Goal: Find specific page/section: Find specific page/section

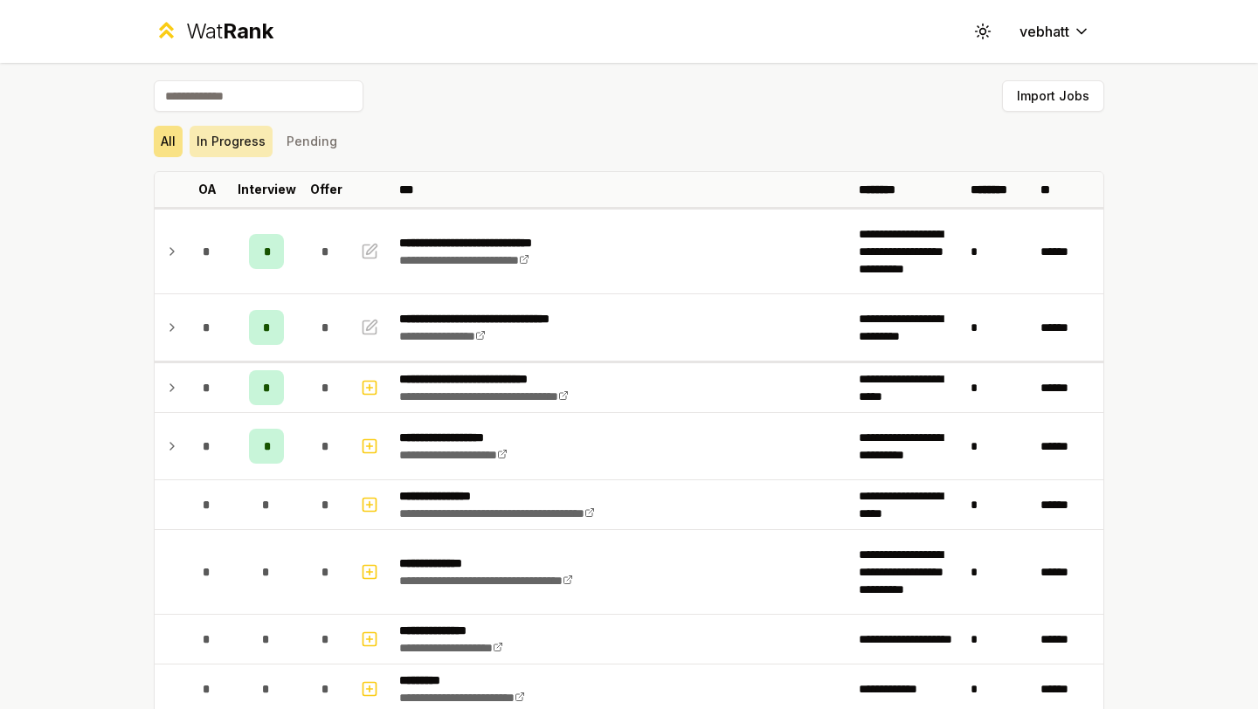
click at [231, 142] on button "In Progress" at bounding box center [231, 141] width 83 height 31
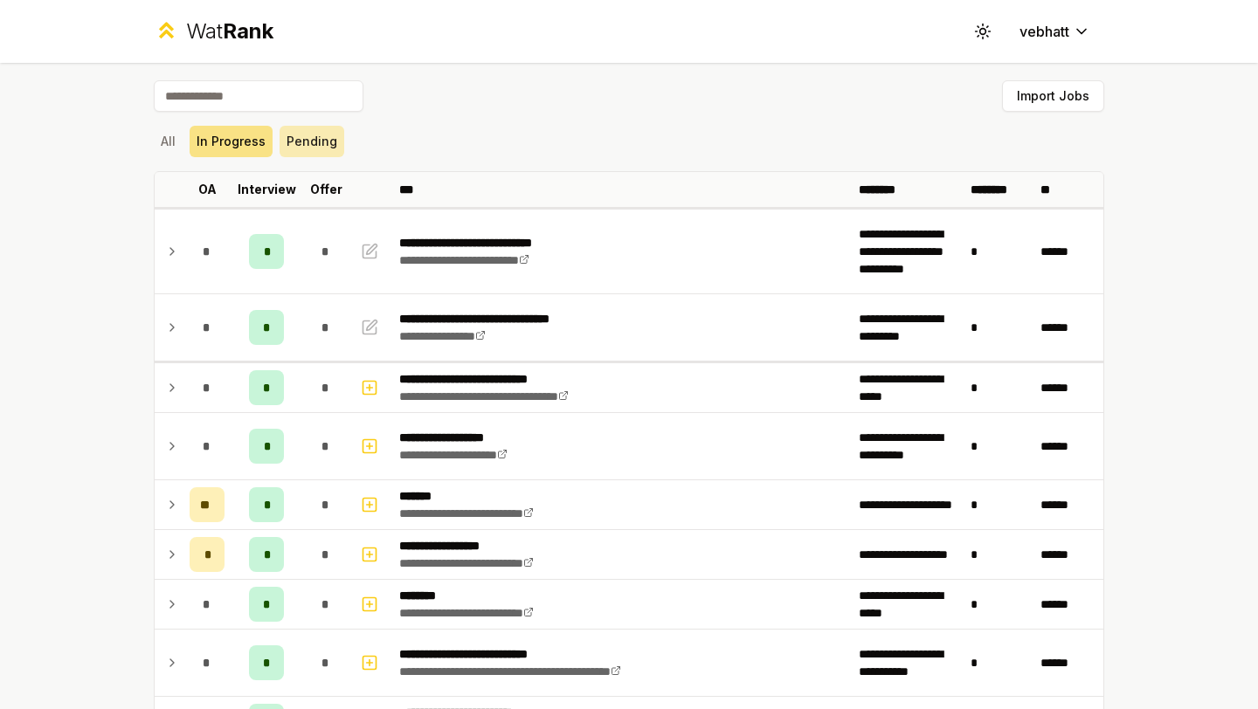
click at [316, 156] on button "Pending" at bounding box center [312, 141] width 65 height 31
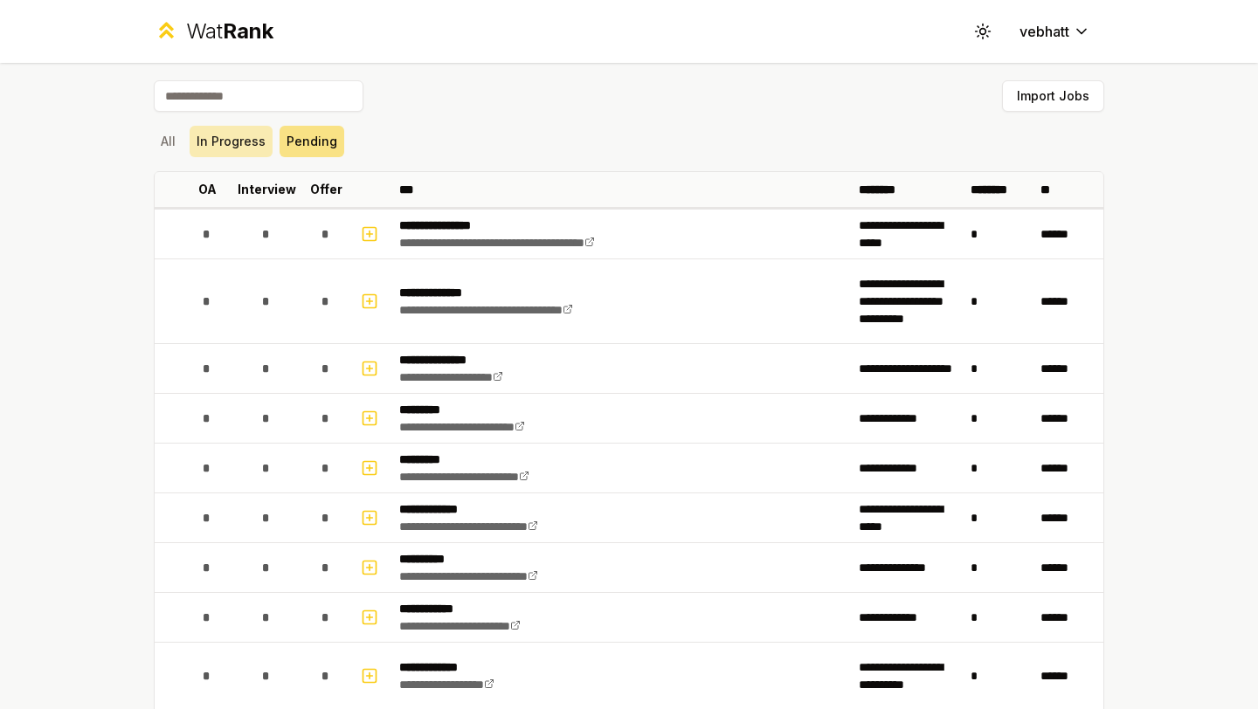
click at [232, 129] on button "In Progress" at bounding box center [231, 141] width 83 height 31
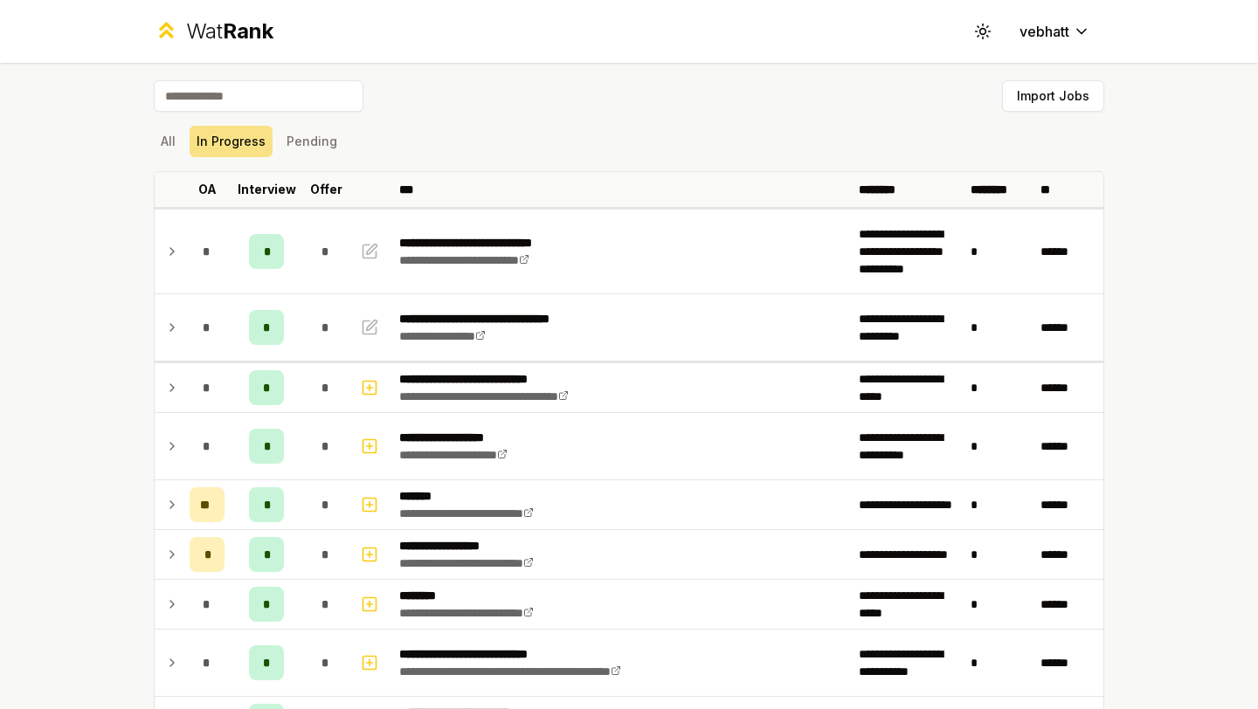
click at [494, 156] on div "All In Progress Pending" at bounding box center [629, 141] width 951 height 31
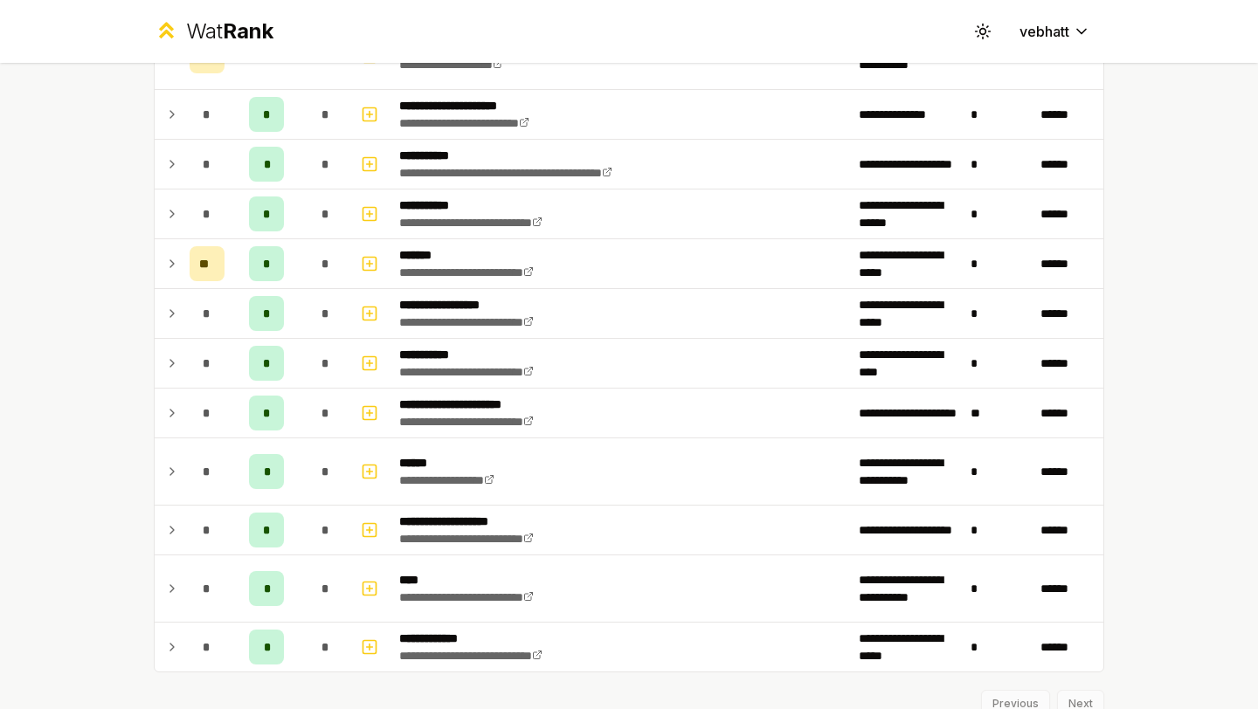
scroll to position [958, 0]
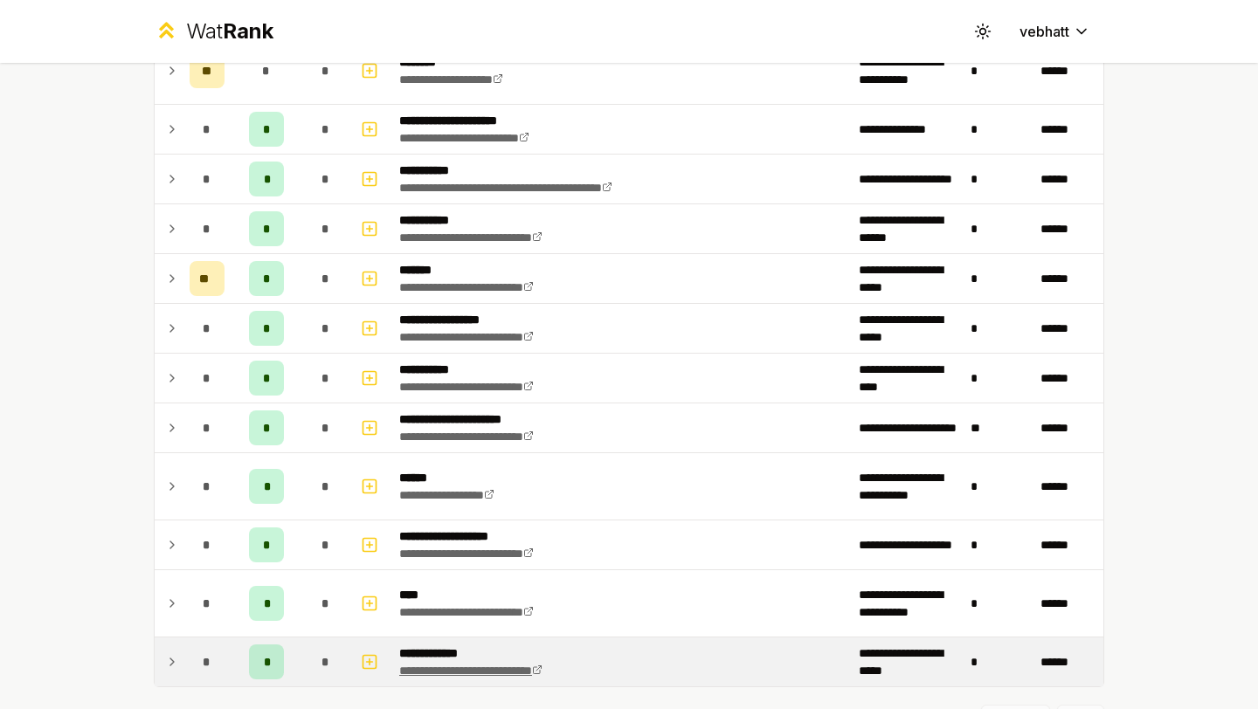
click at [524, 669] on link "**********" at bounding box center [470, 671] width 143 height 12
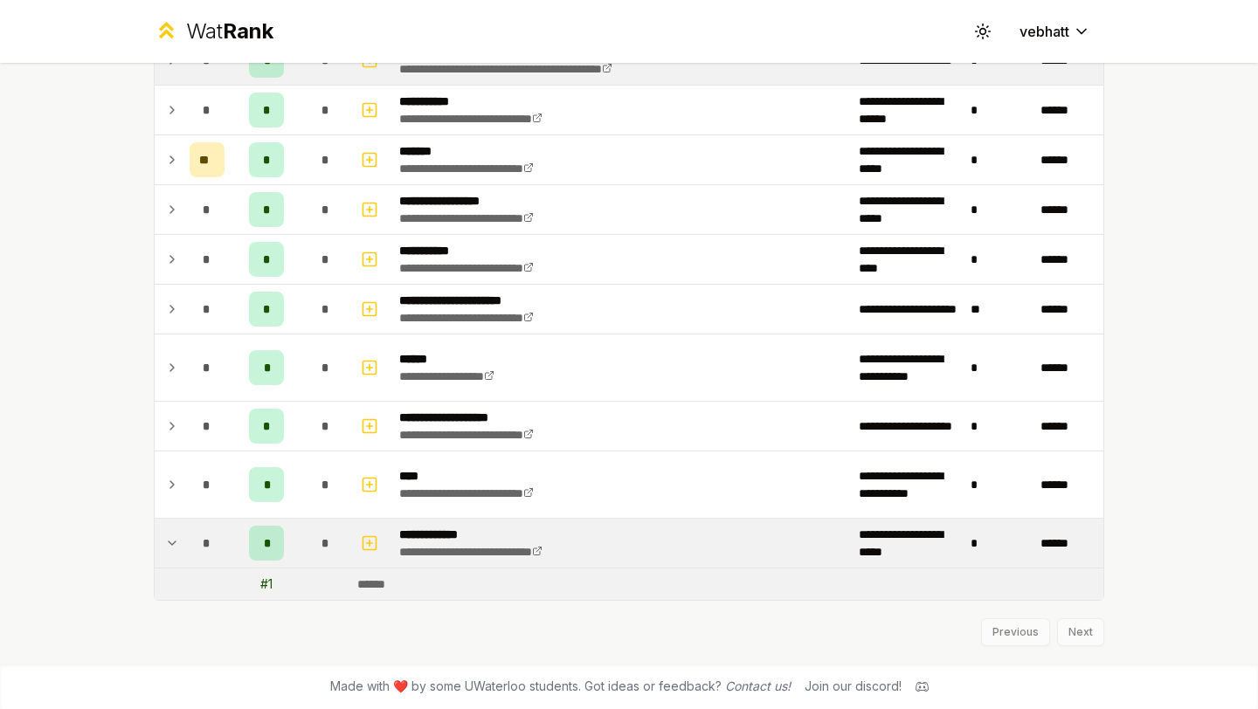
scroll to position [1044, 0]
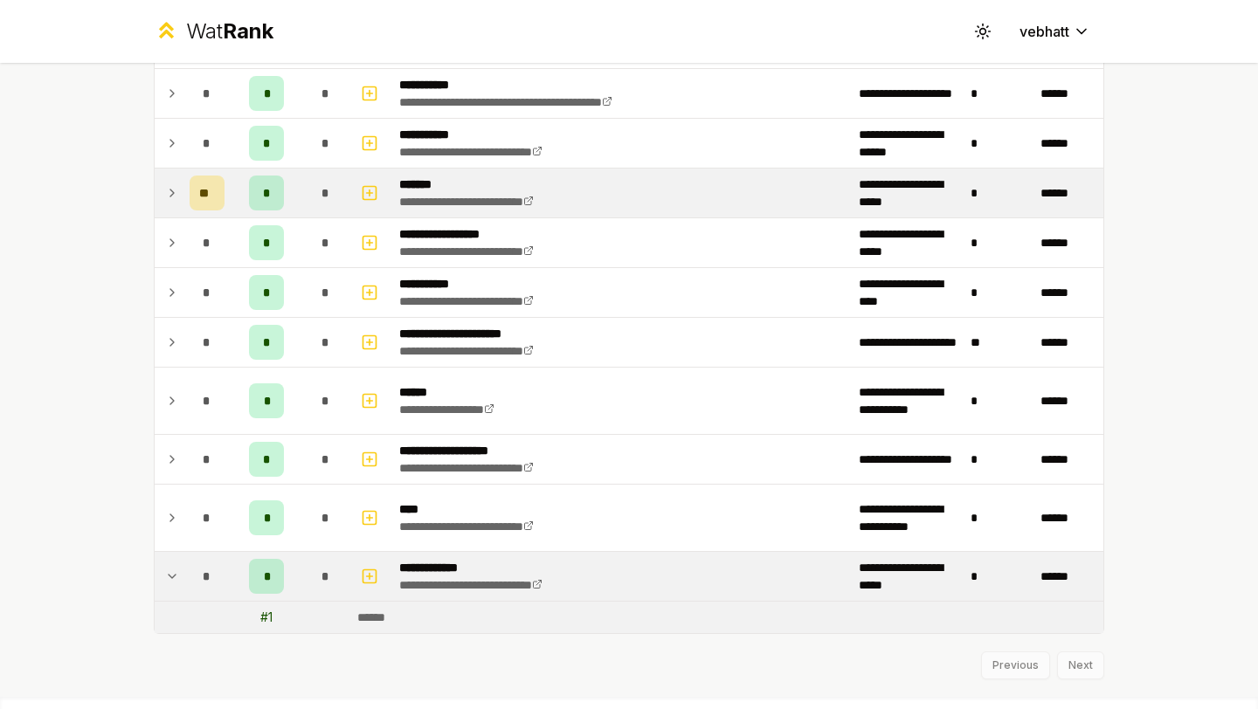
click at [170, 186] on icon at bounding box center [172, 193] width 14 height 21
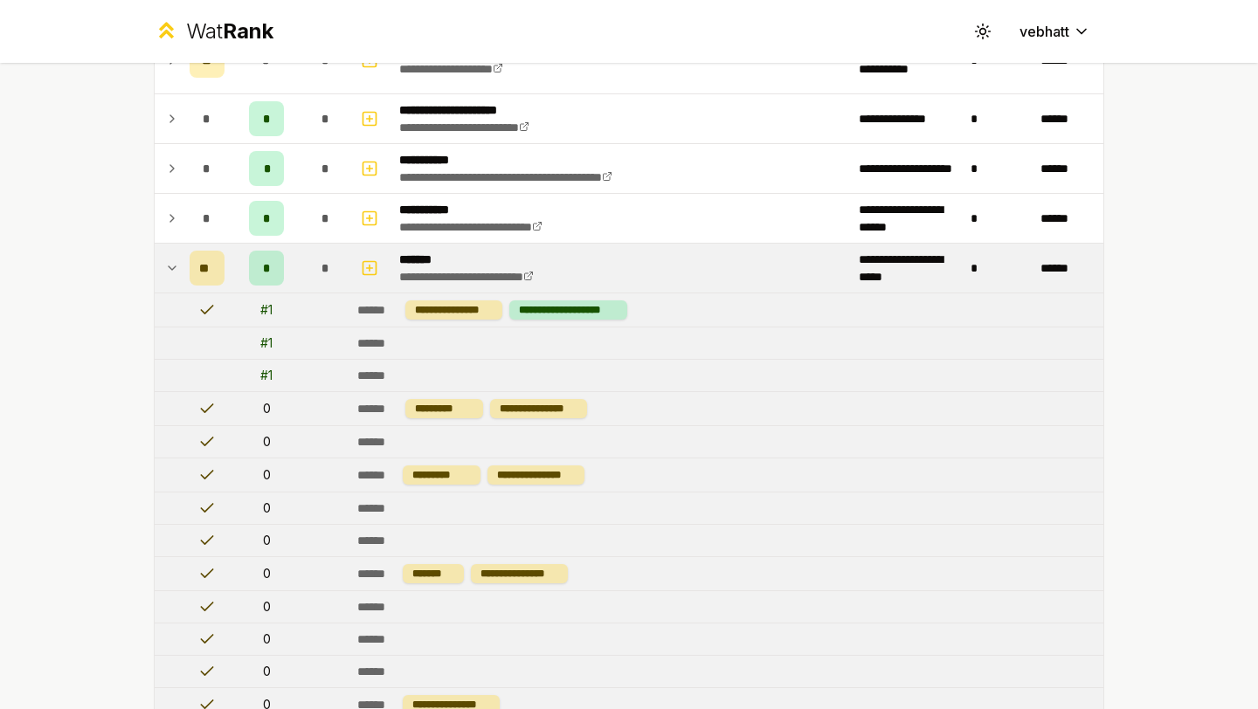
scroll to position [968, 0]
click at [157, 267] on td at bounding box center [169, 269] width 28 height 49
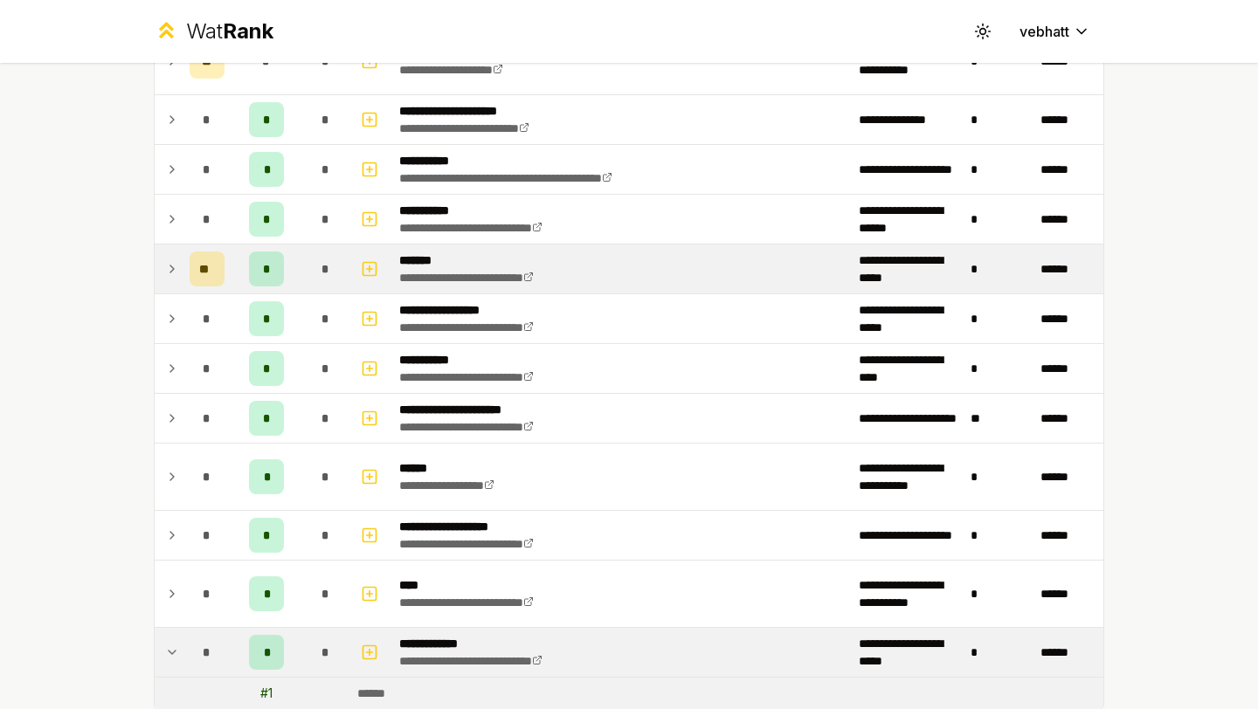
scroll to position [988, 0]
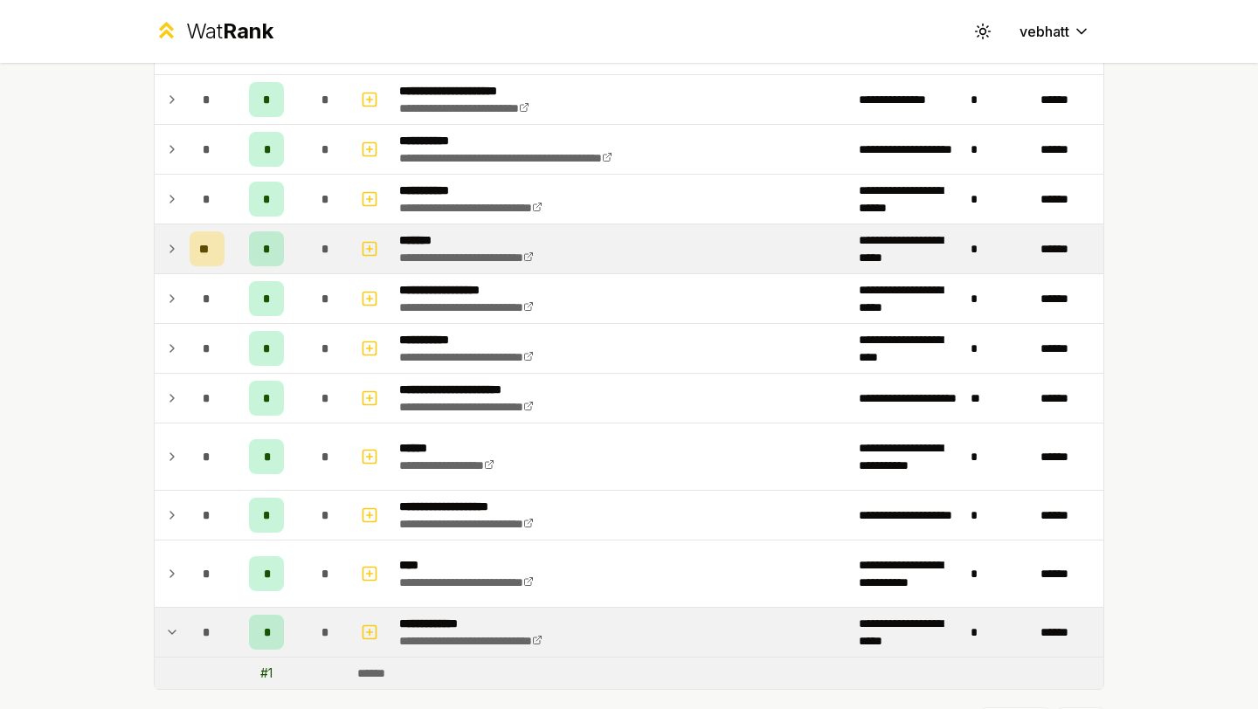
click at [163, 243] on td at bounding box center [169, 249] width 28 height 49
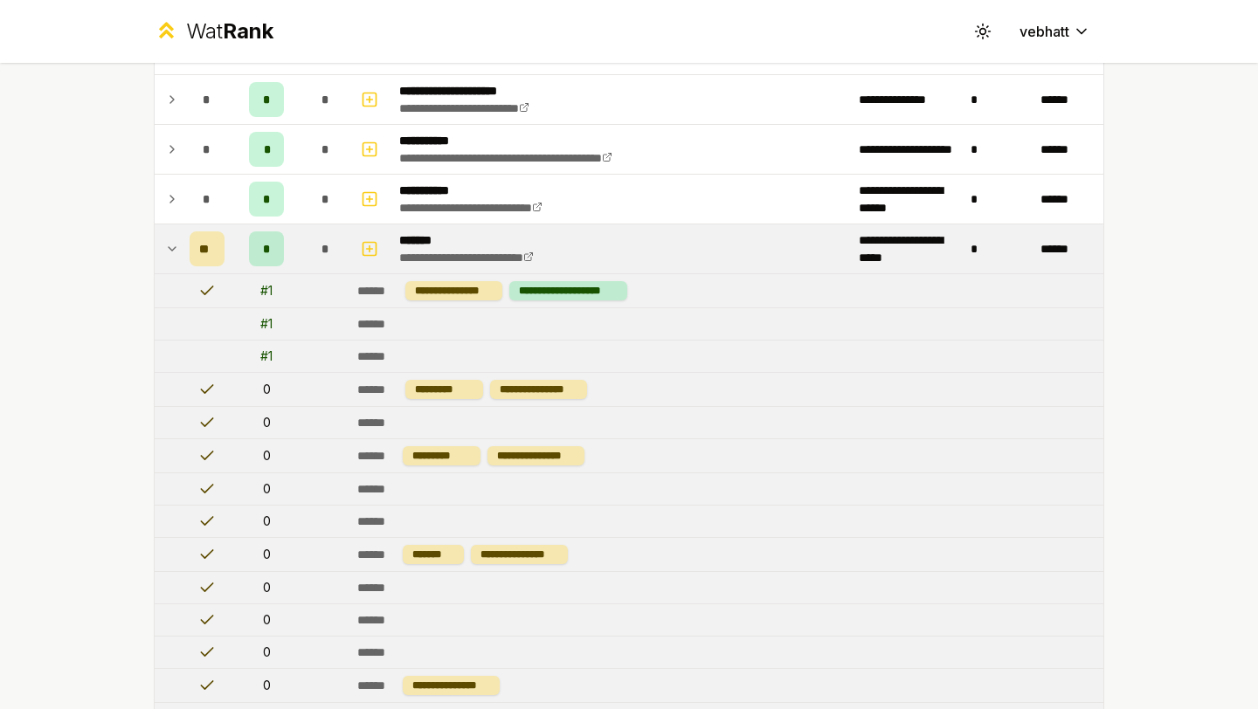
click at [163, 243] on td at bounding box center [169, 249] width 28 height 49
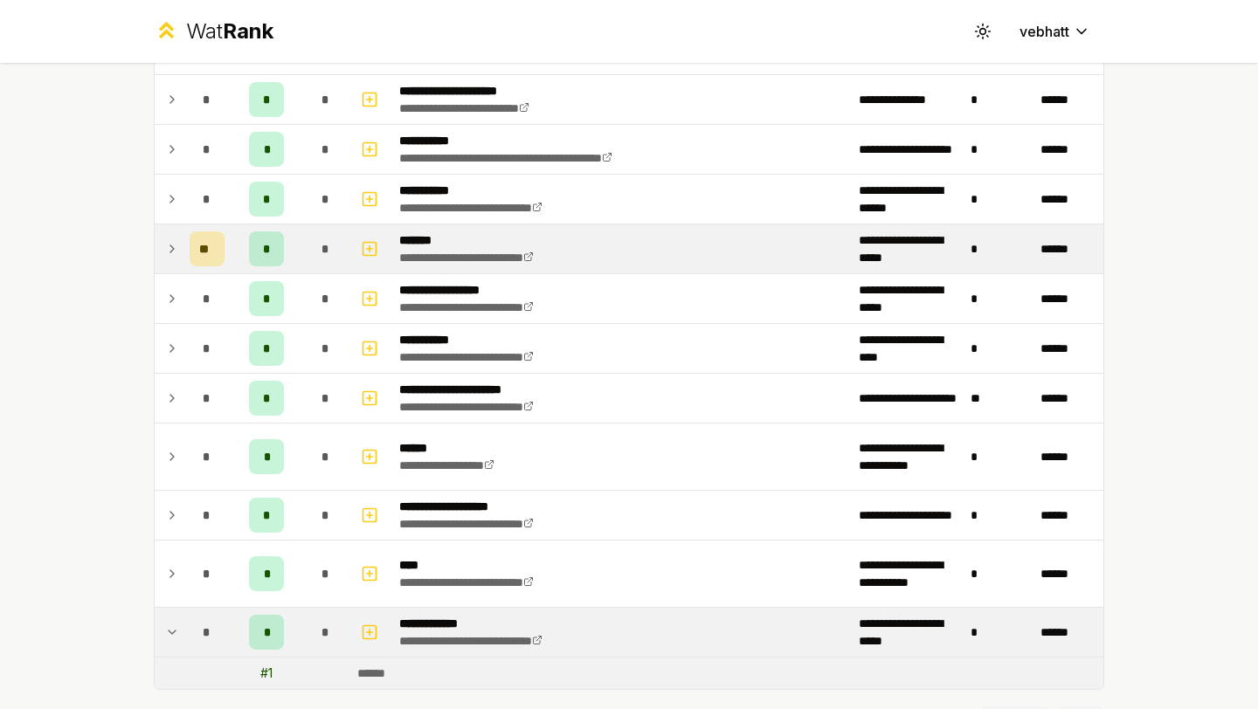
scroll to position [1015, 0]
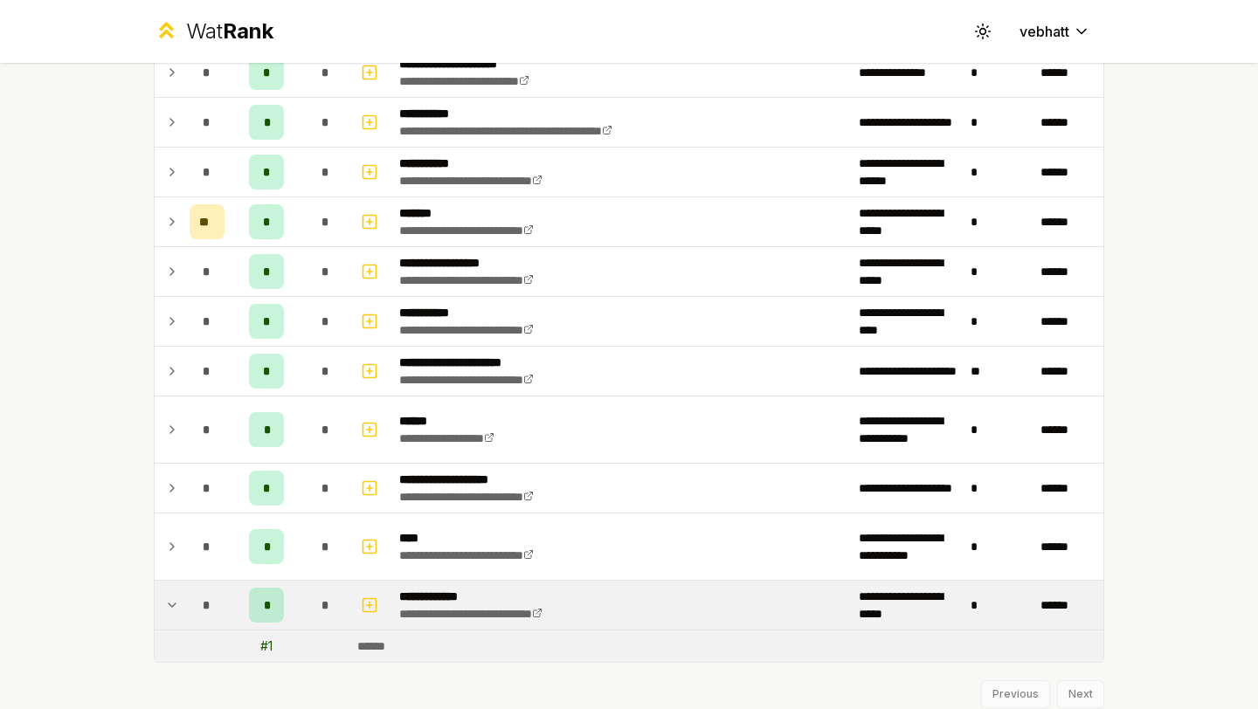
click at [175, 588] on td at bounding box center [169, 605] width 28 height 49
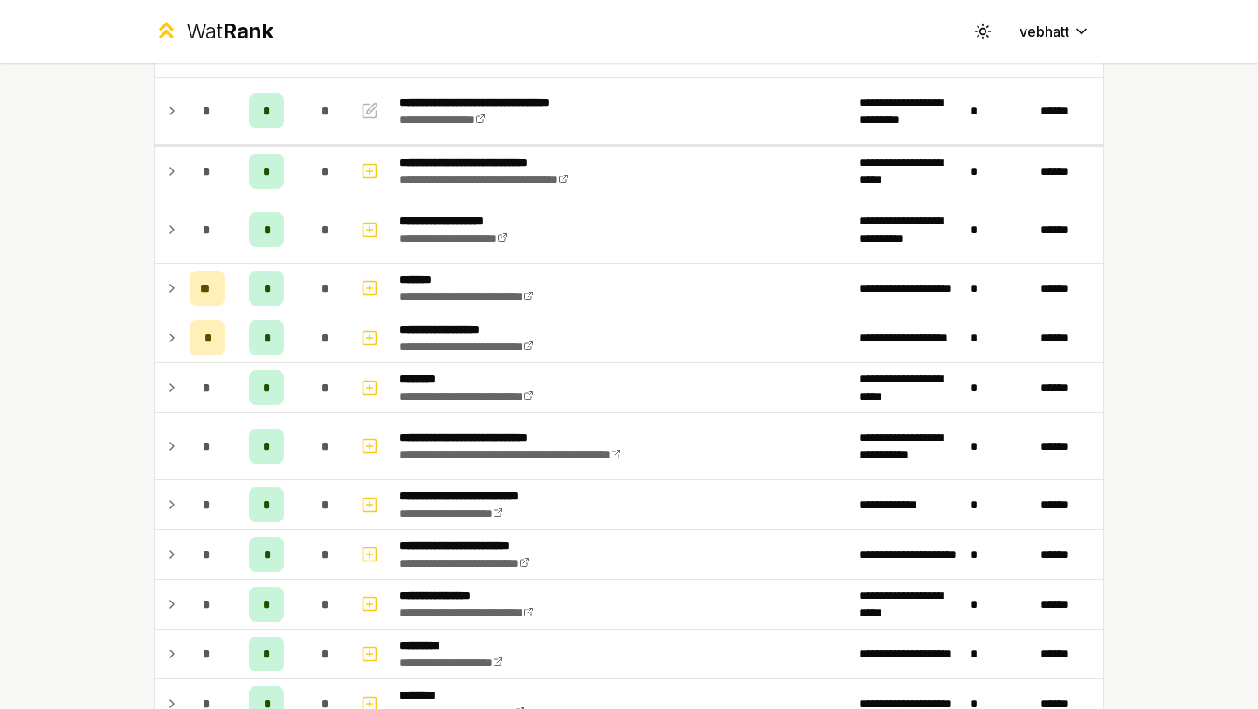
scroll to position [0, 0]
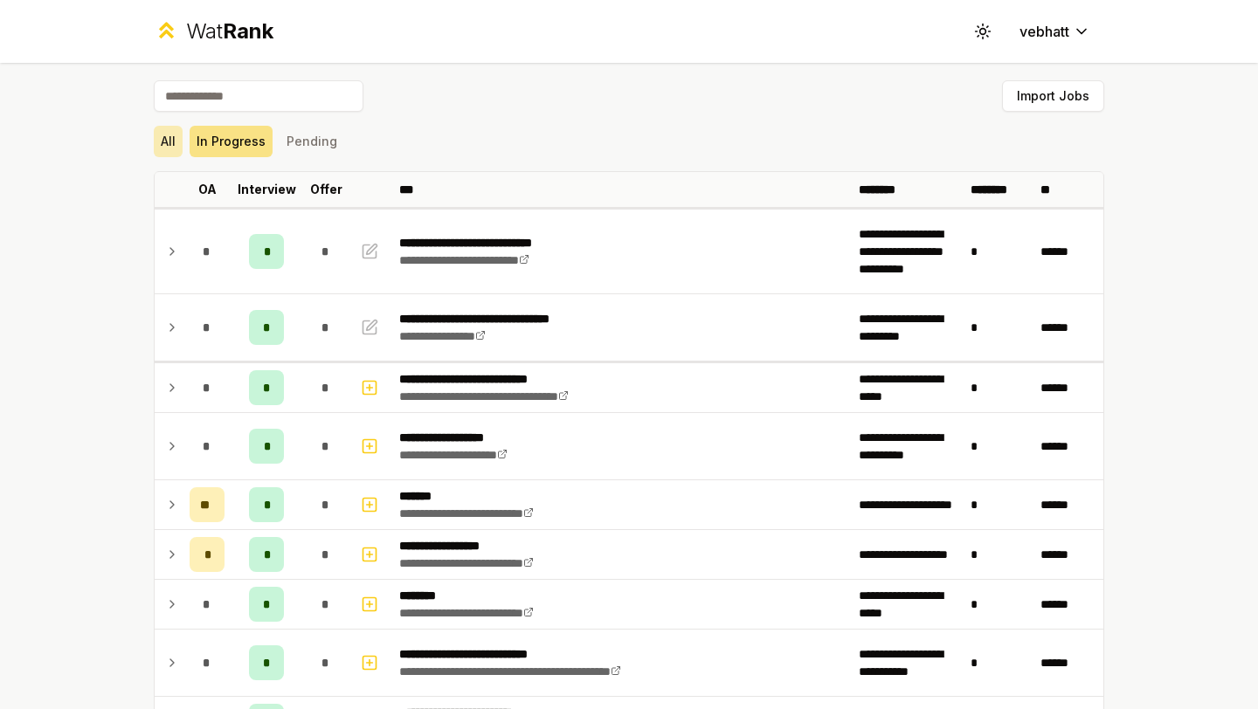
click at [165, 142] on button "All" at bounding box center [168, 141] width 29 height 31
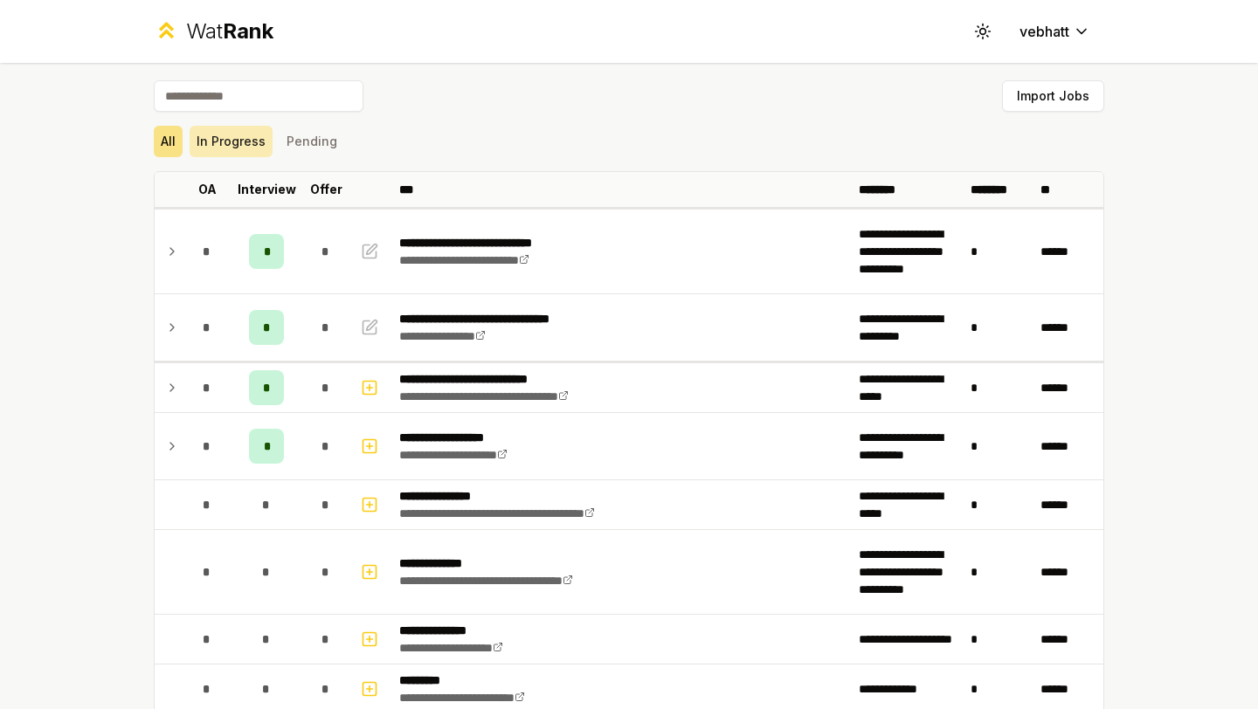
click at [223, 152] on button "In Progress" at bounding box center [231, 141] width 83 height 31
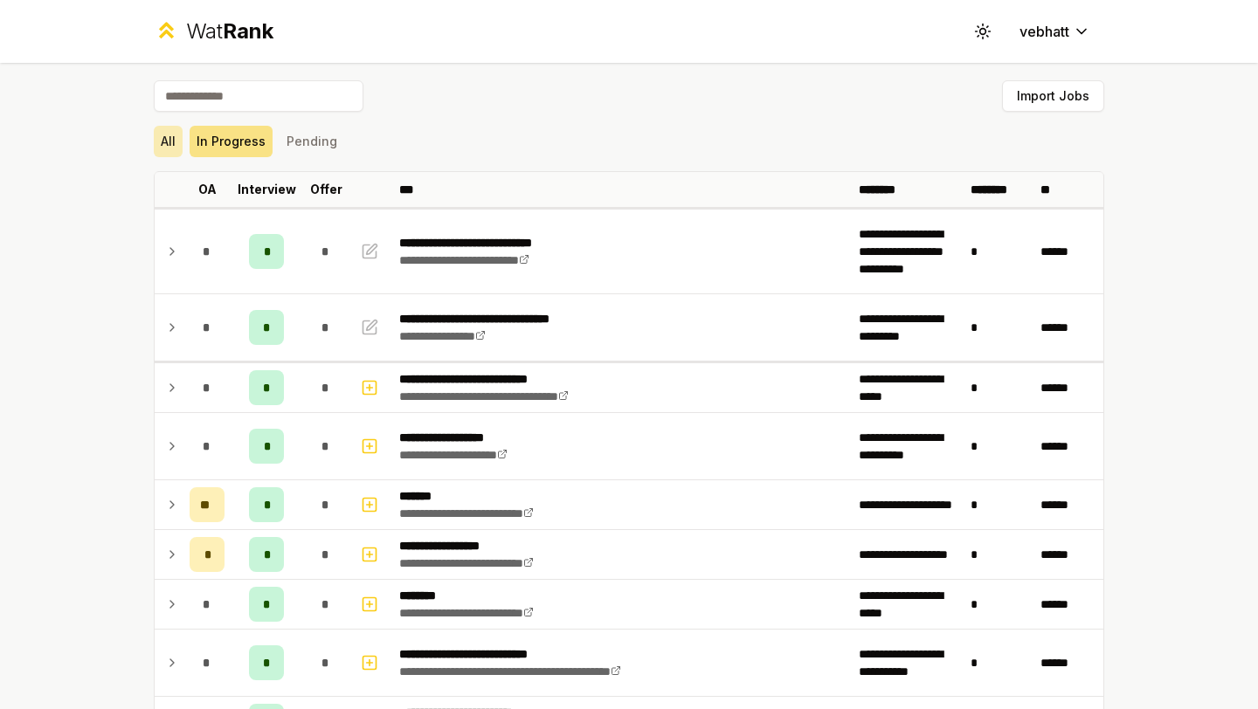
click at [181, 148] on button "All" at bounding box center [168, 141] width 29 height 31
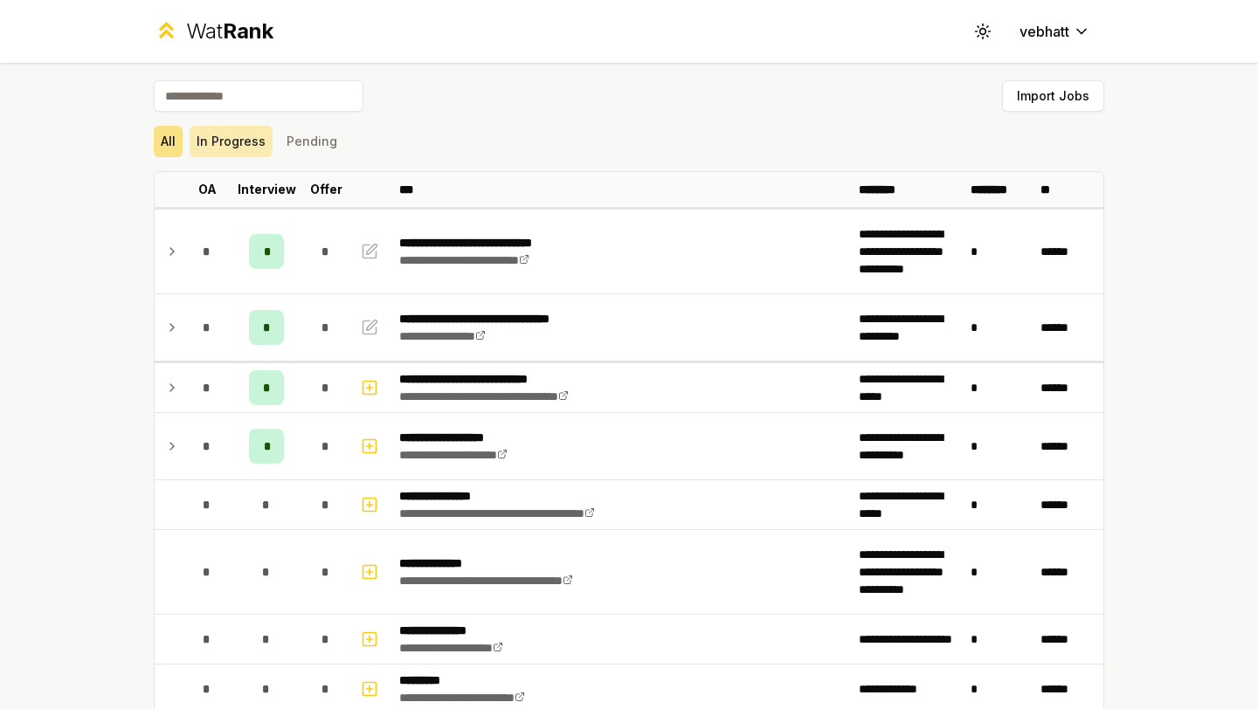
click at [254, 132] on button "In Progress" at bounding box center [231, 141] width 83 height 31
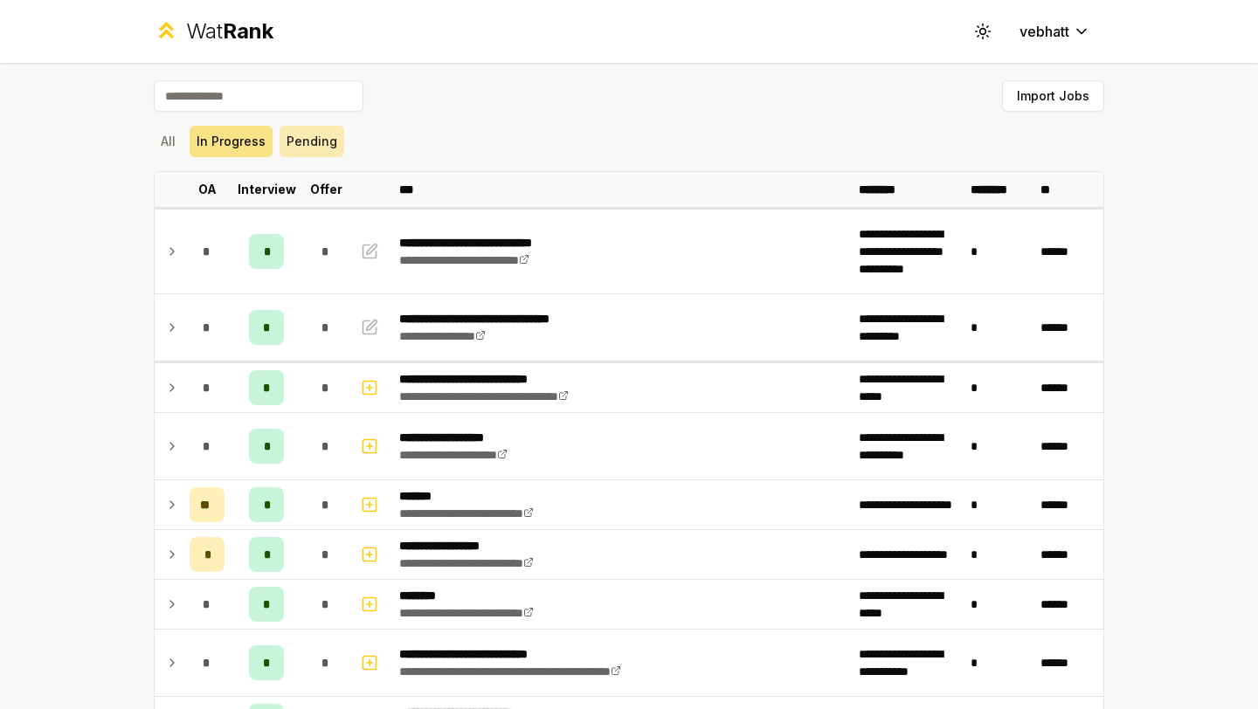
click at [284, 146] on button "Pending" at bounding box center [312, 141] width 65 height 31
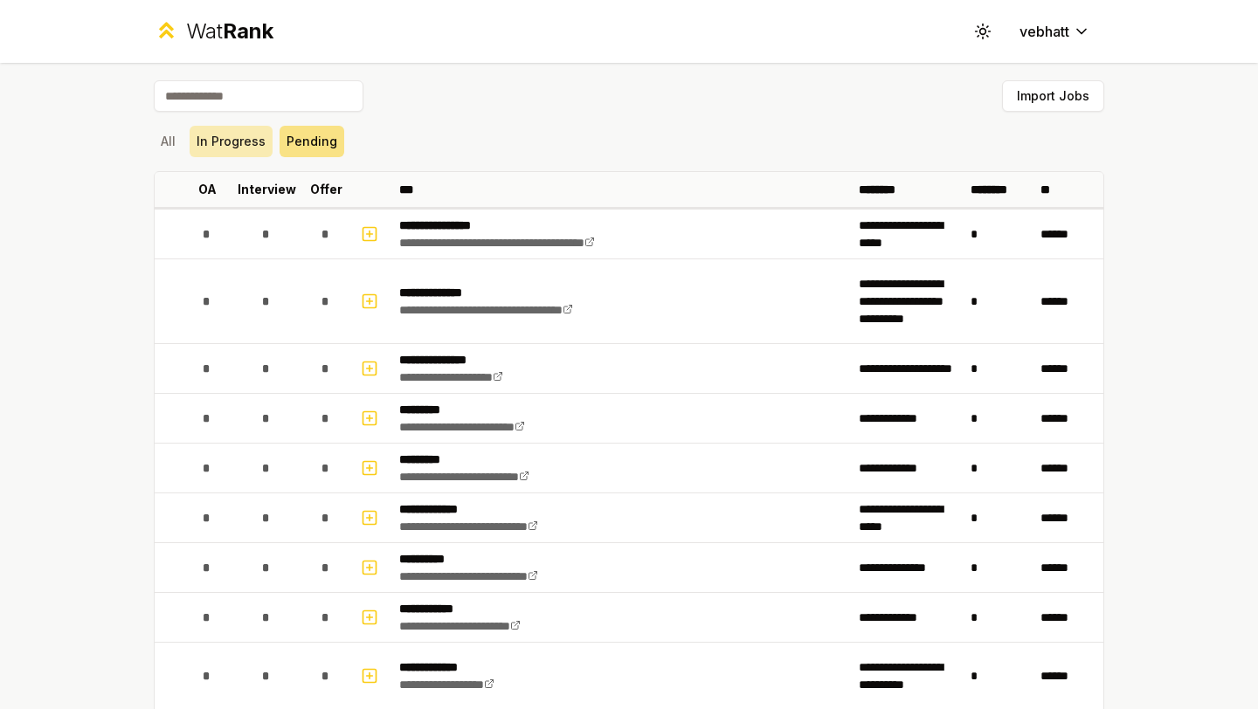
click at [224, 142] on button "In Progress" at bounding box center [231, 141] width 83 height 31
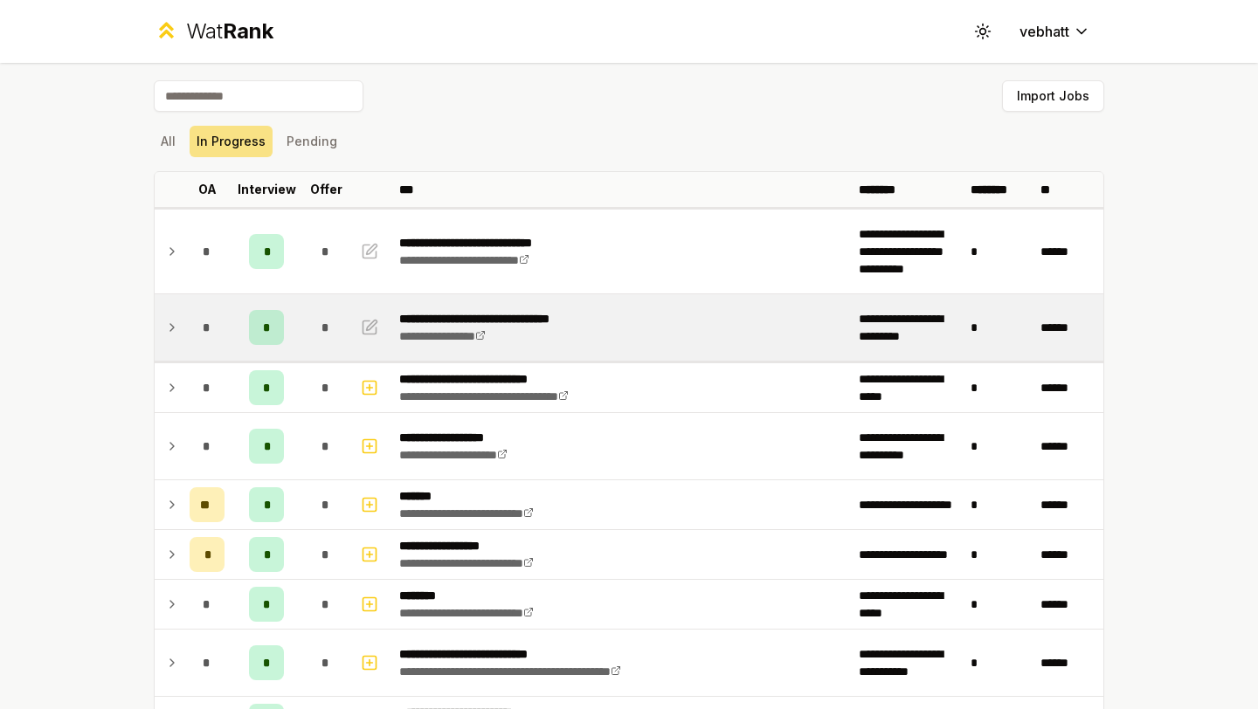
click at [169, 325] on icon at bounding box center [172, 327] width 14 height 21
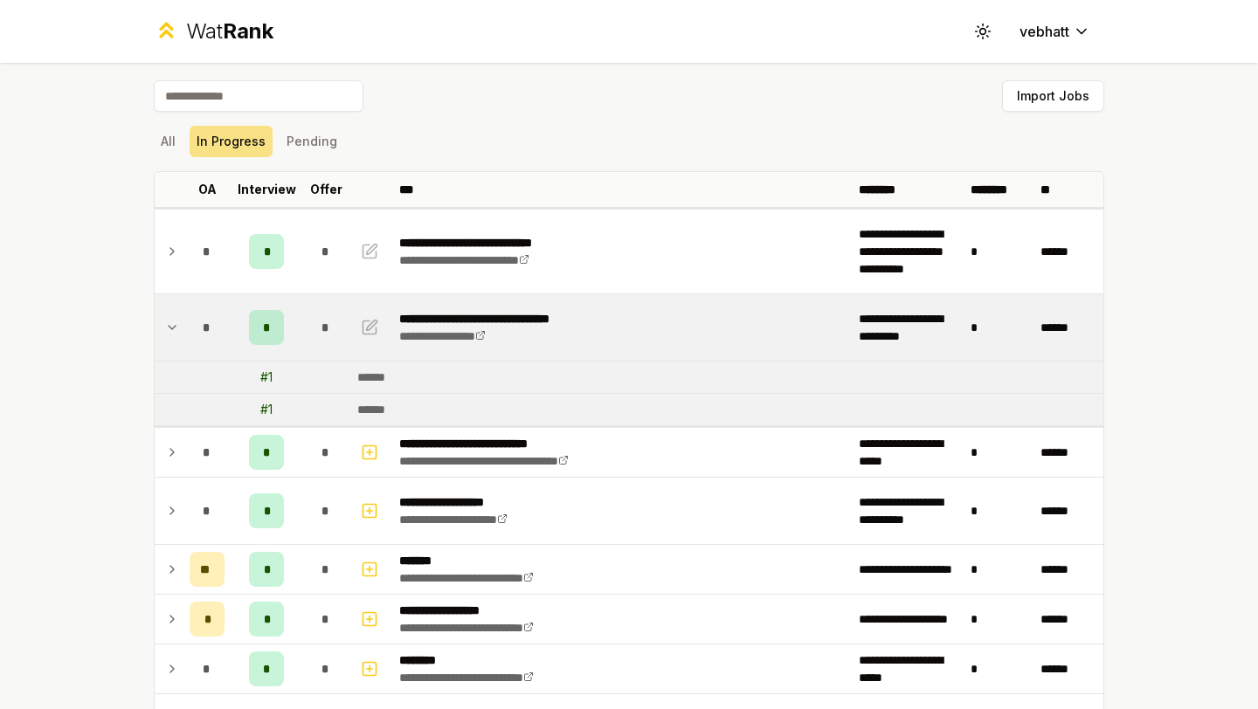
click at [169, 325] on icon at bounding box center [172, 327] width 14 height 21
